Goal: Complete application form

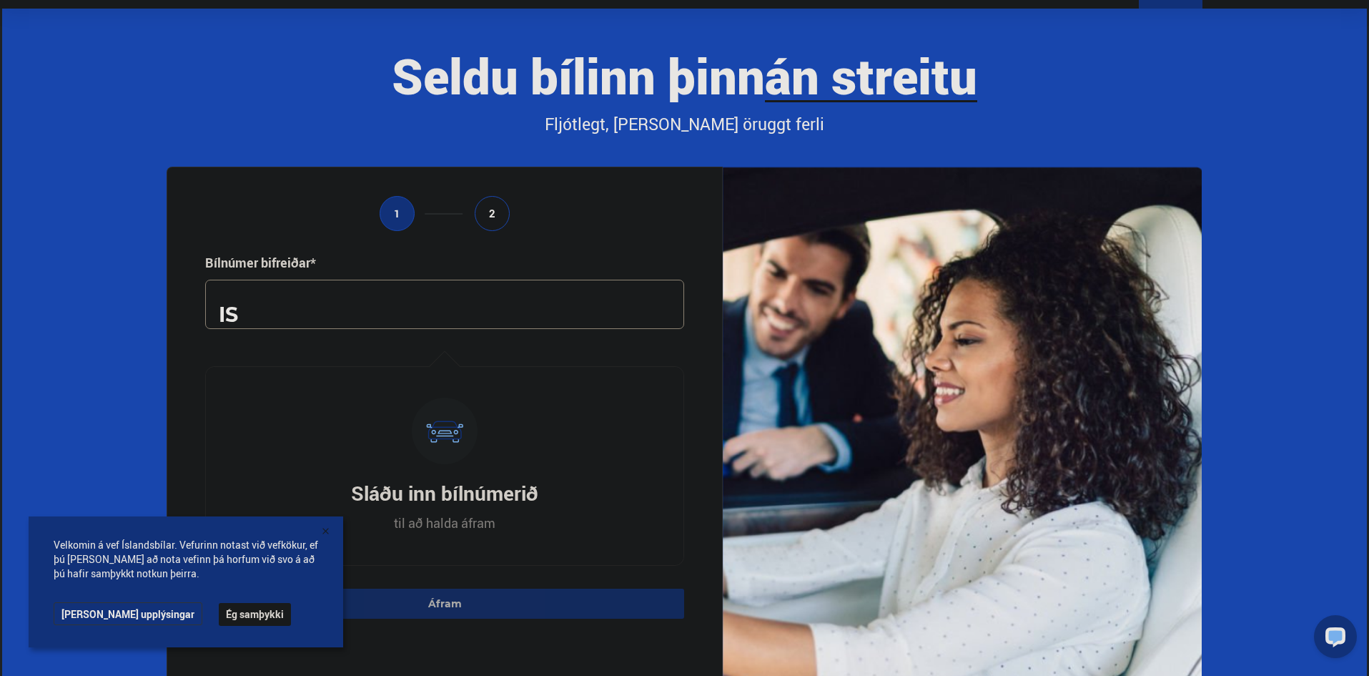
scroll to position [143, 0]
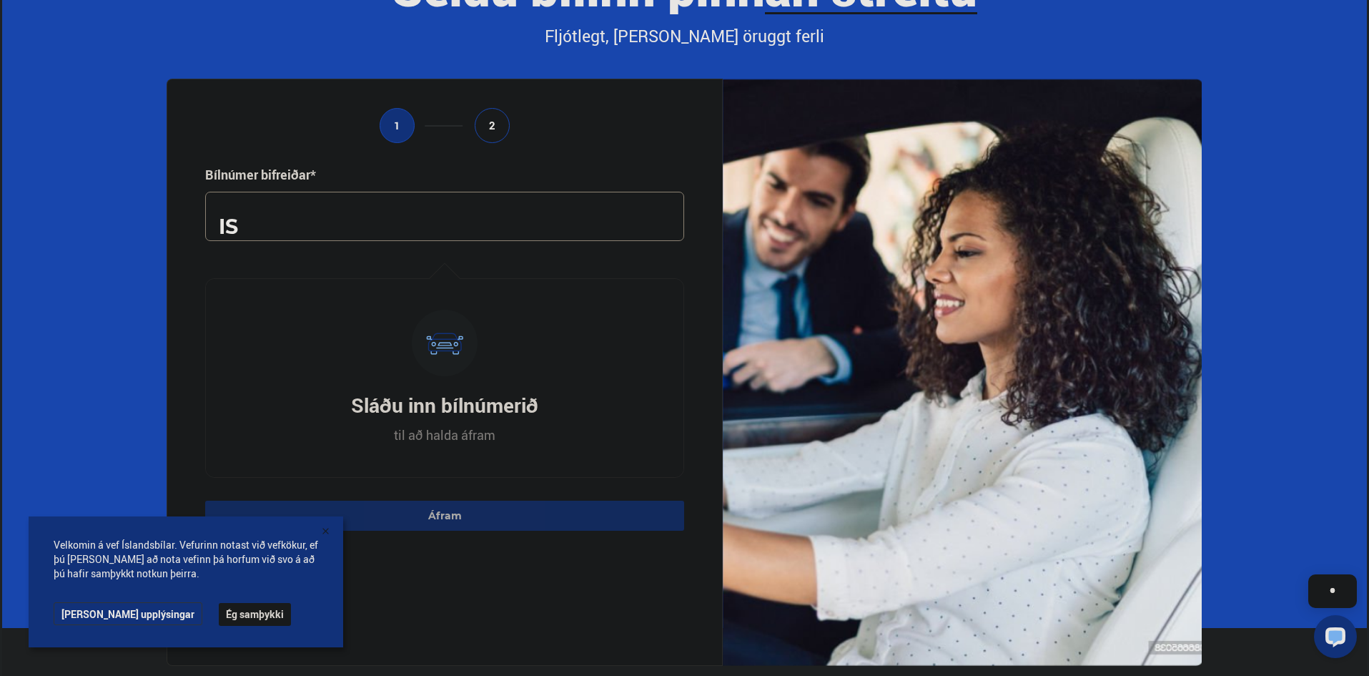
click at [379, 230] on input "text" at bounding box center [444, 216] width 479 height 49
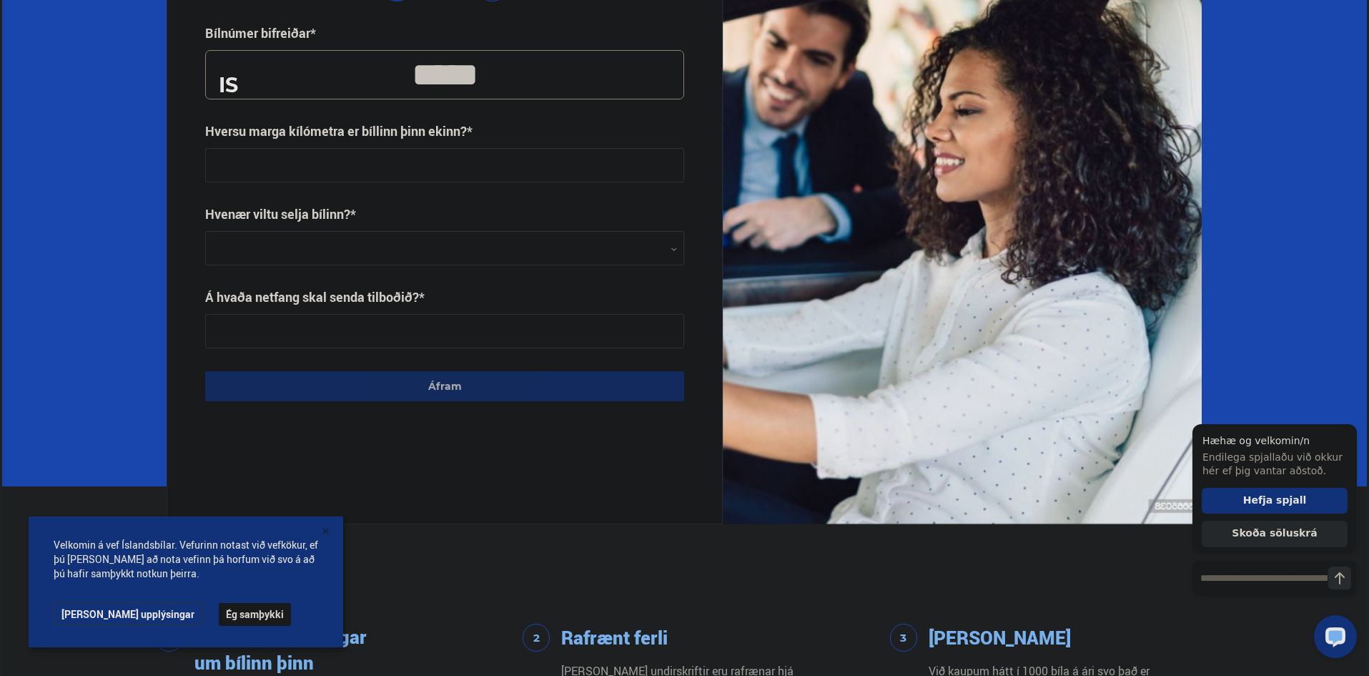
scroll to position [286, 0]
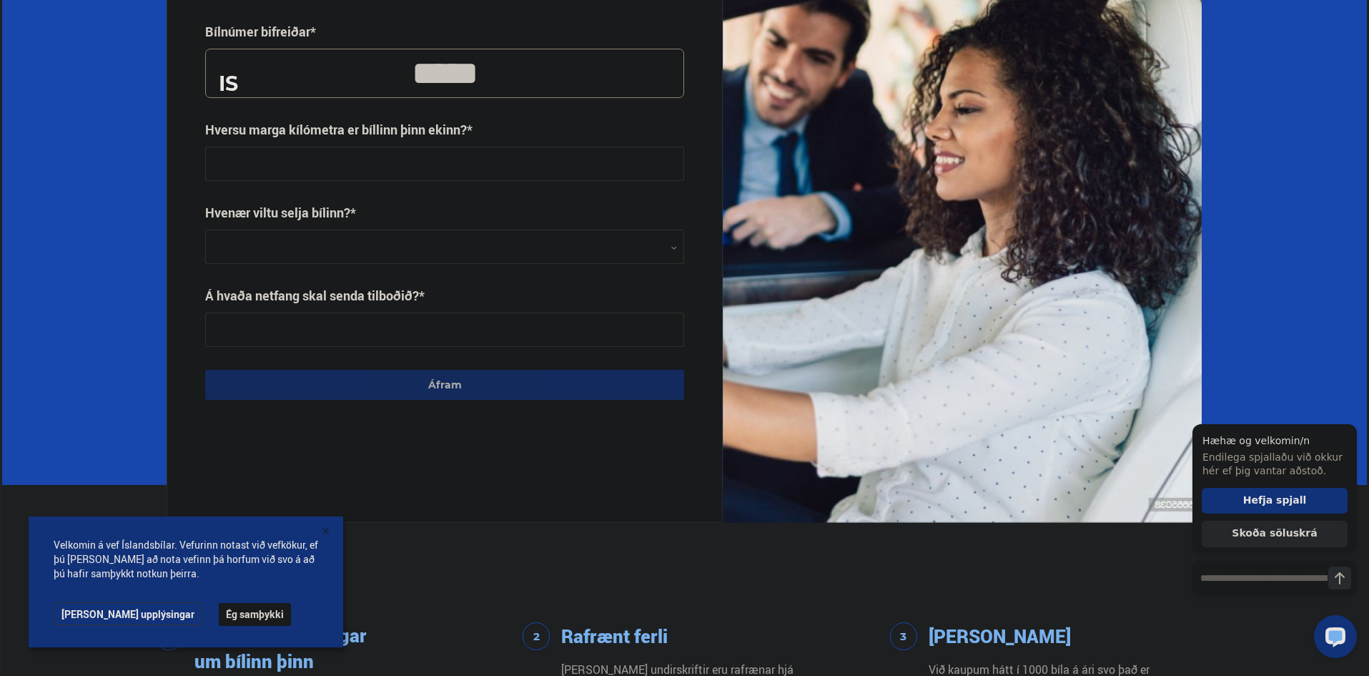
click at [456, 237] on div at bounding box center [444, 247] width 479 height 34
click at [457, 236] on div at bounding box center [444, 247] width 479 height 34
click at [385, 239] on div at bounding box center [444, 247] width 479 height 34
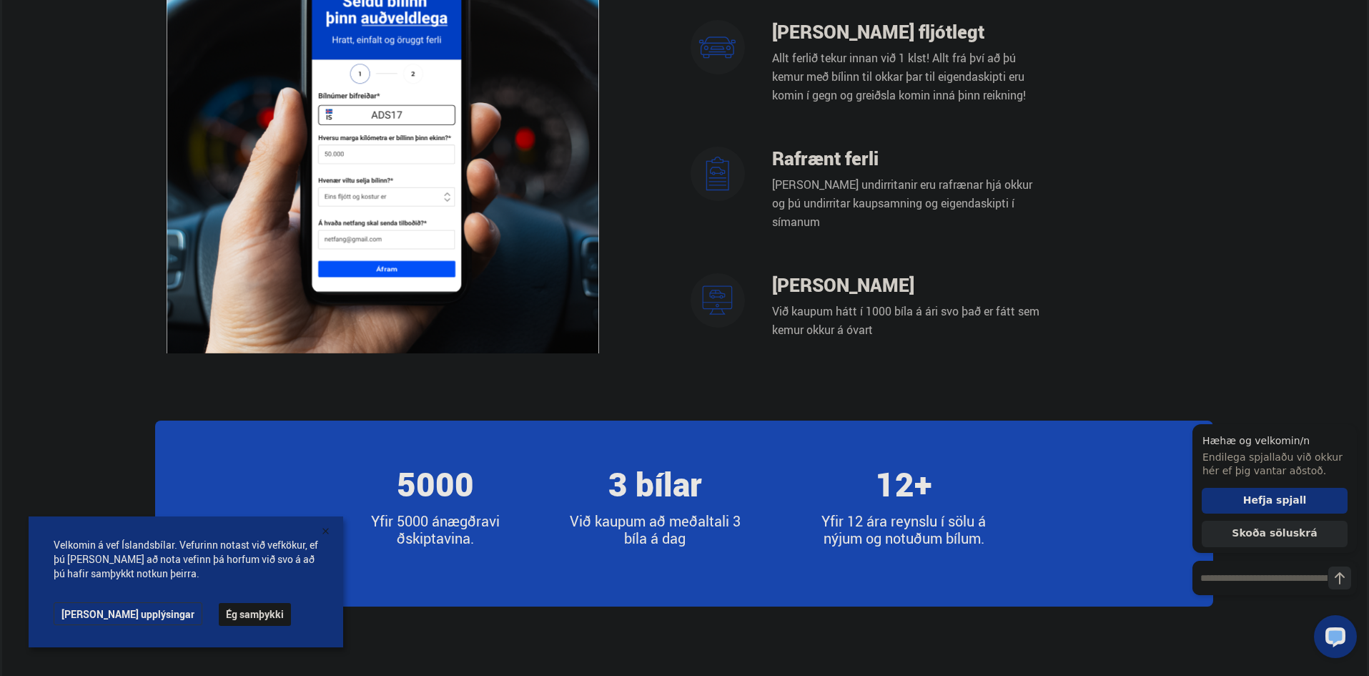
scroll to position [1144, 0]
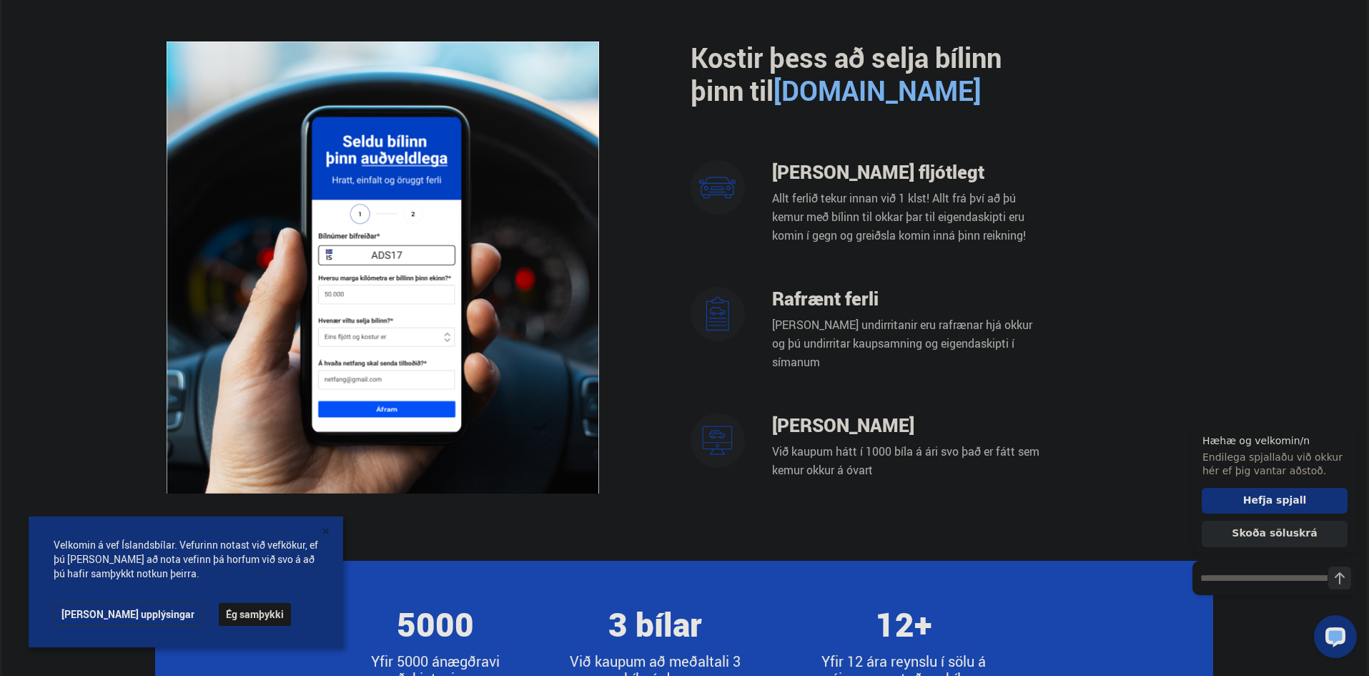
type input "*****"
drag, startPoint x: 776, startPoint y: 200, endPoint x: 1130, endPoint y: 200, distance: 353.8
click at [1130, 200] on div "Kostir þess að selja bílinn þinn til [DOMAIN_NAME] [PERSON_NAME] fljótlegt Allt…" at bounding box center [684, 267] width 1058 height 453
drag, startPoint x: 775, startPoint y: 222, endPoint x: 1078, endPoint y: 223, distance: 303.1
click at [1078, 223] on div "Kostir þess að selja bílinn þinn til [DOMAIN_NAME] [PERSON_NAME] fljótlegt Allt…" at bounding box center [684, 267] width 1058 height 453
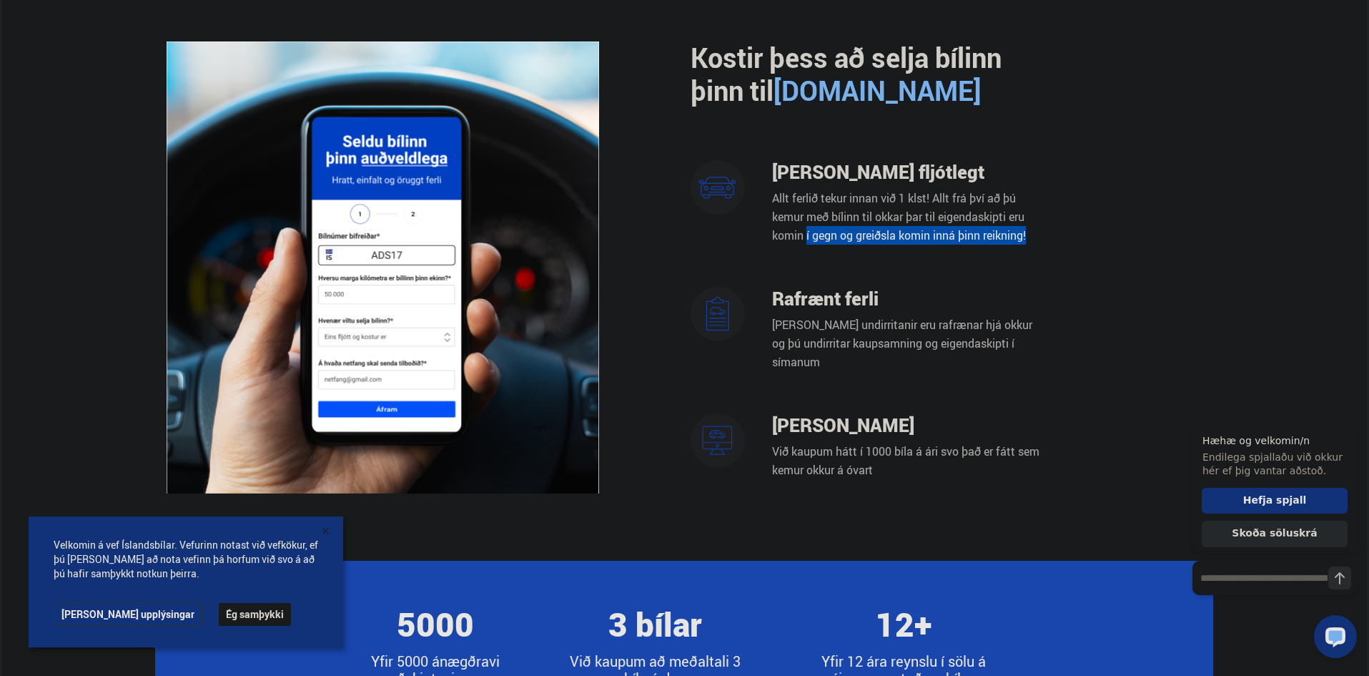
drag, startPoint x: 807, startPoint y: 238, endPoint x: 1085, endPoint y: 242, distance: 278.1
click at [1070, 238] on div "Kostir þess að selja bílinn þinn til [DOMAIN_NAME] [PERSON_NAME] fljótlegt Allt…" at bounding box center [684, 267] width 1058 height 453
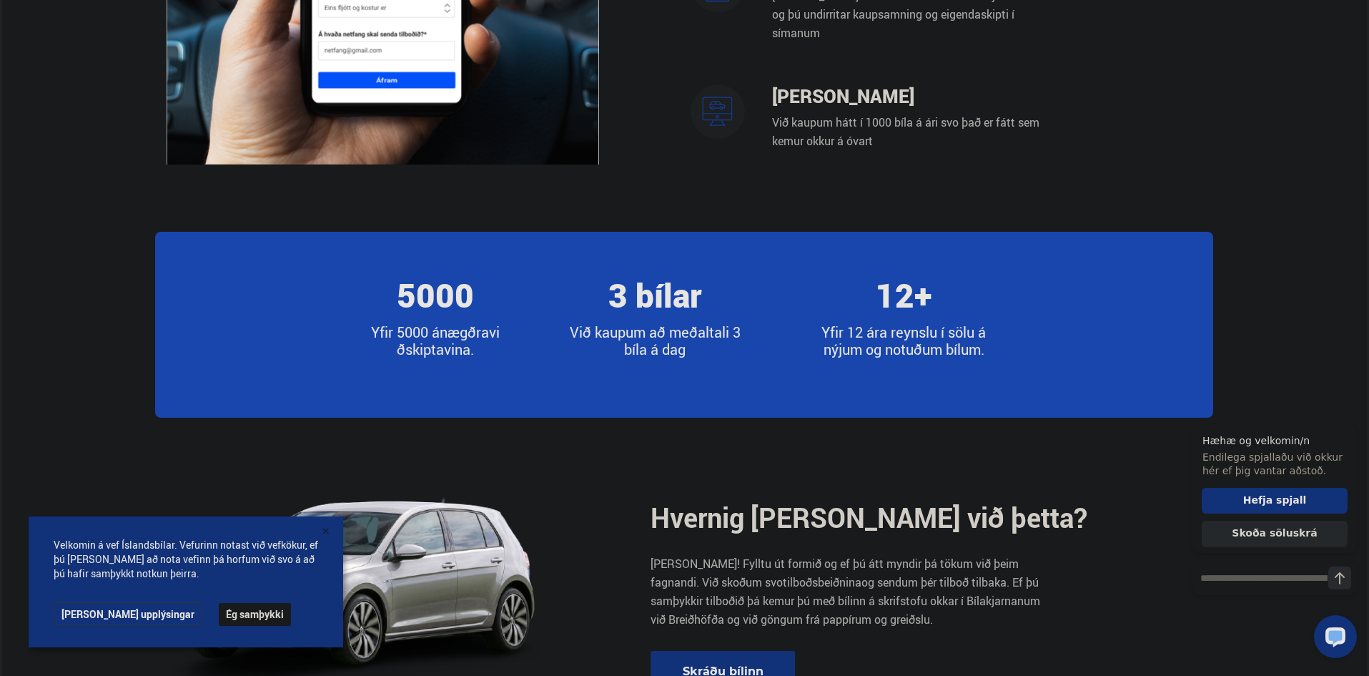
scroll to position [1501, 0]
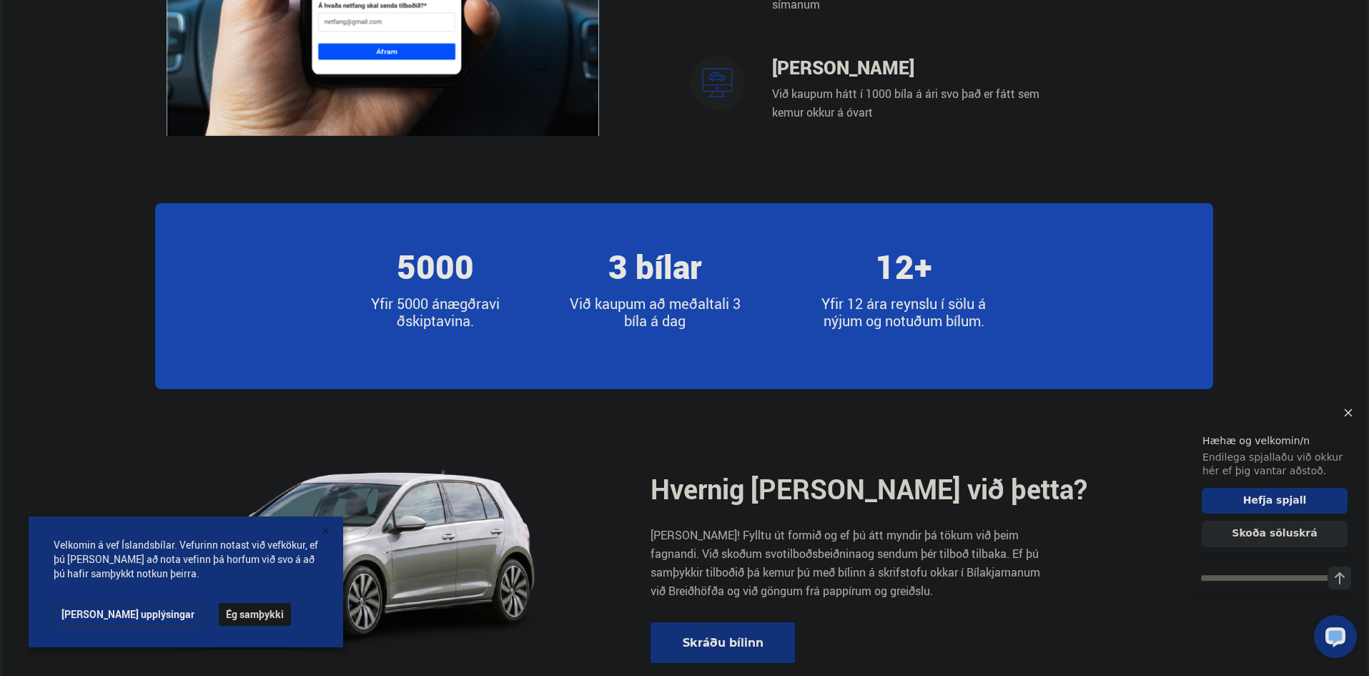
click at [1347, 412] on icon "Hide greeting" at bounding box center [1348, 412] width 17 height 17
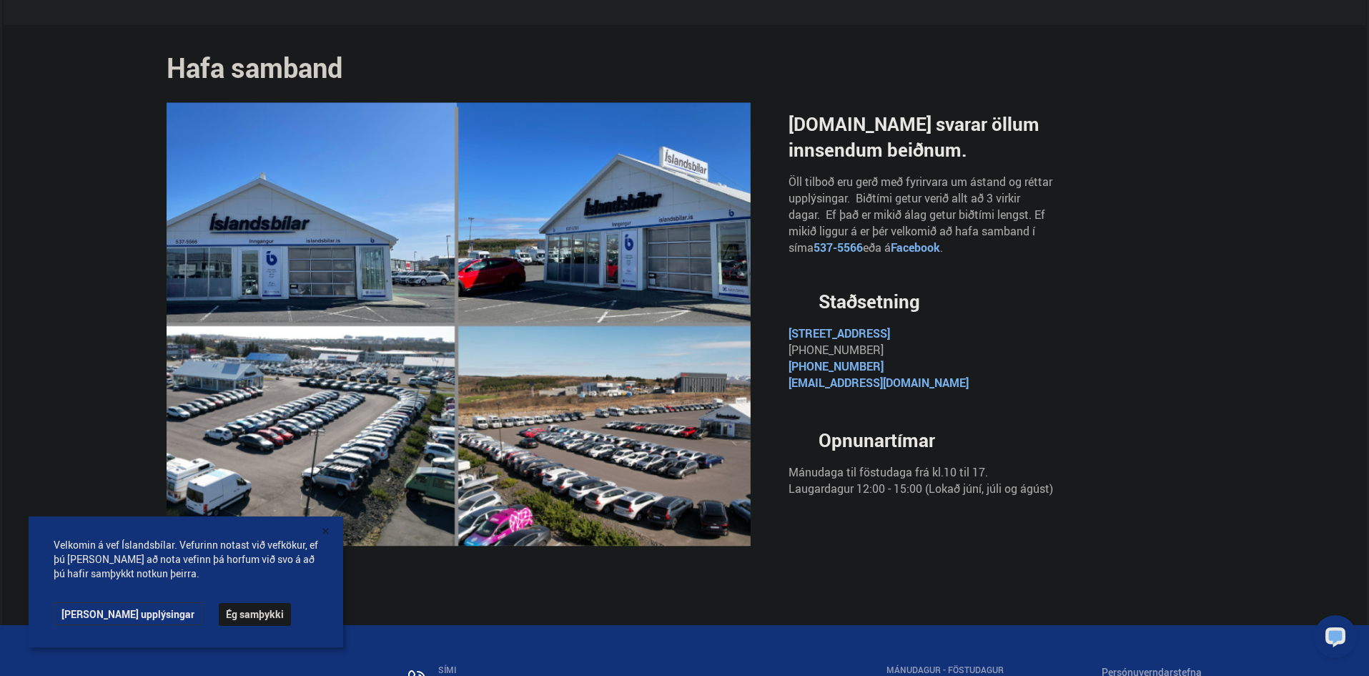
scroll to position [2645, 0]
